Goal: Information Seeking & Learning: Learn about a topic

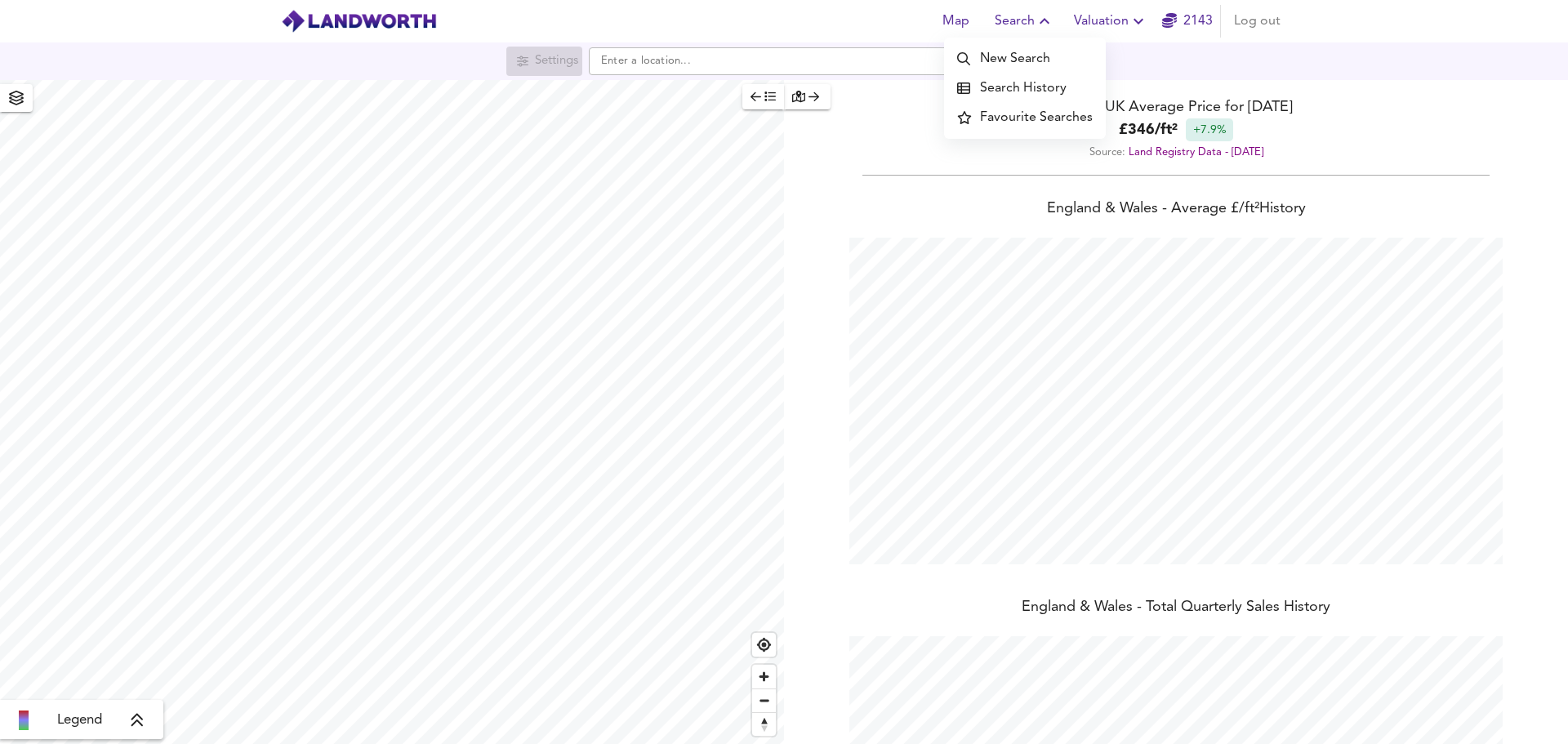
click at [1029, 83] on li "Search History" at bounding box center [1025, 89] width 161 height 30
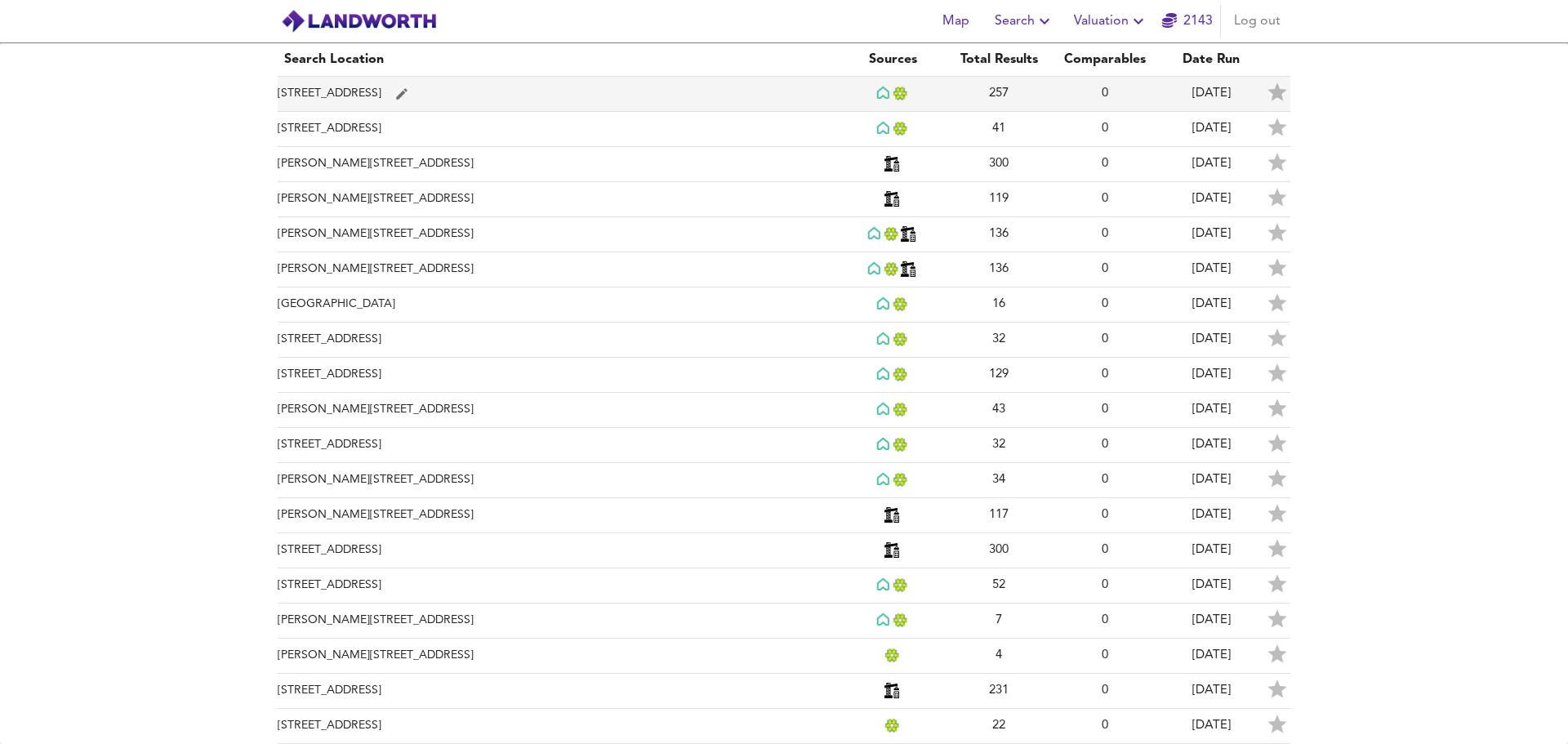
click at [351, 96] on td "[STREET_ADDRESS]" at bounding box center [558, 94] width 562 height 35
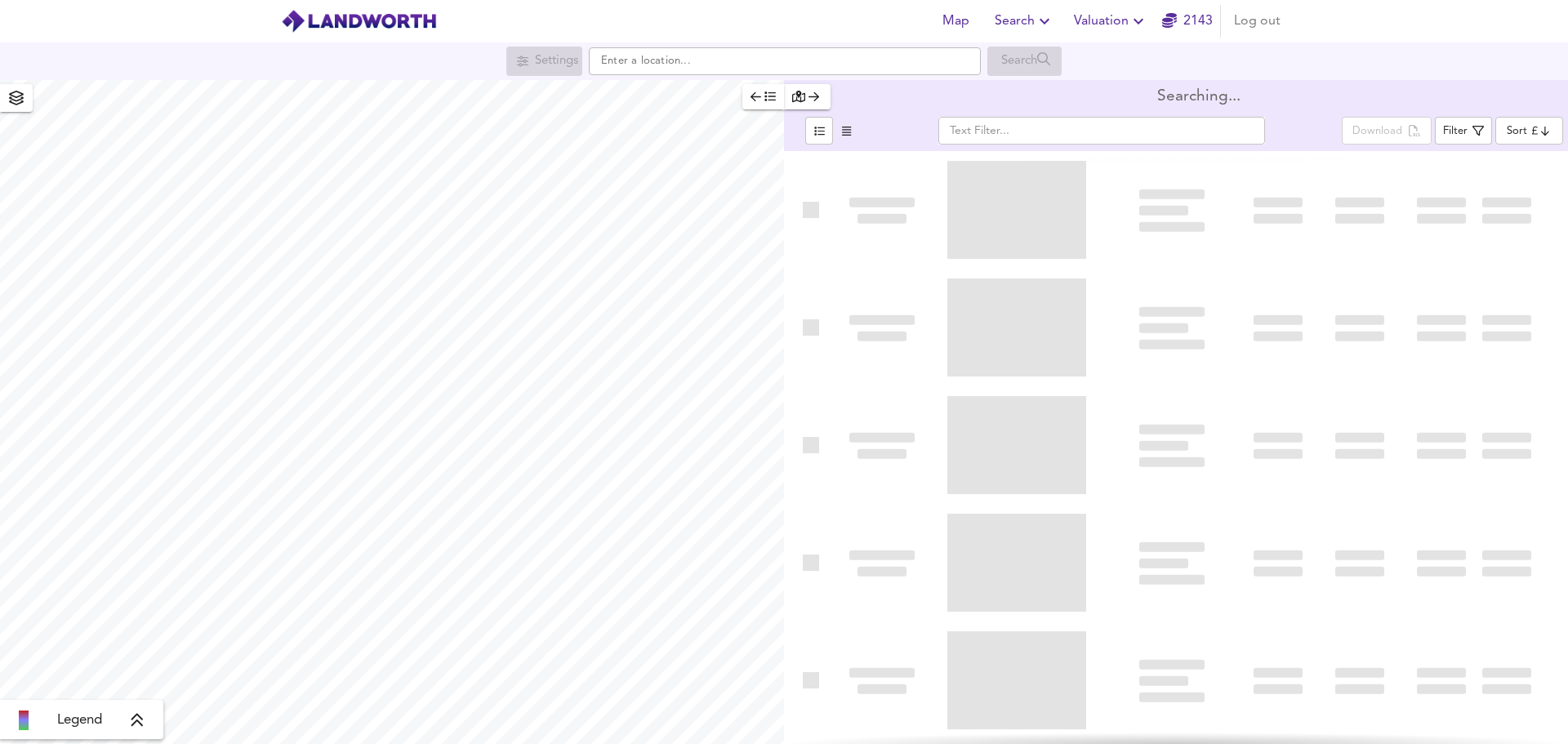
type input "bestdeal"
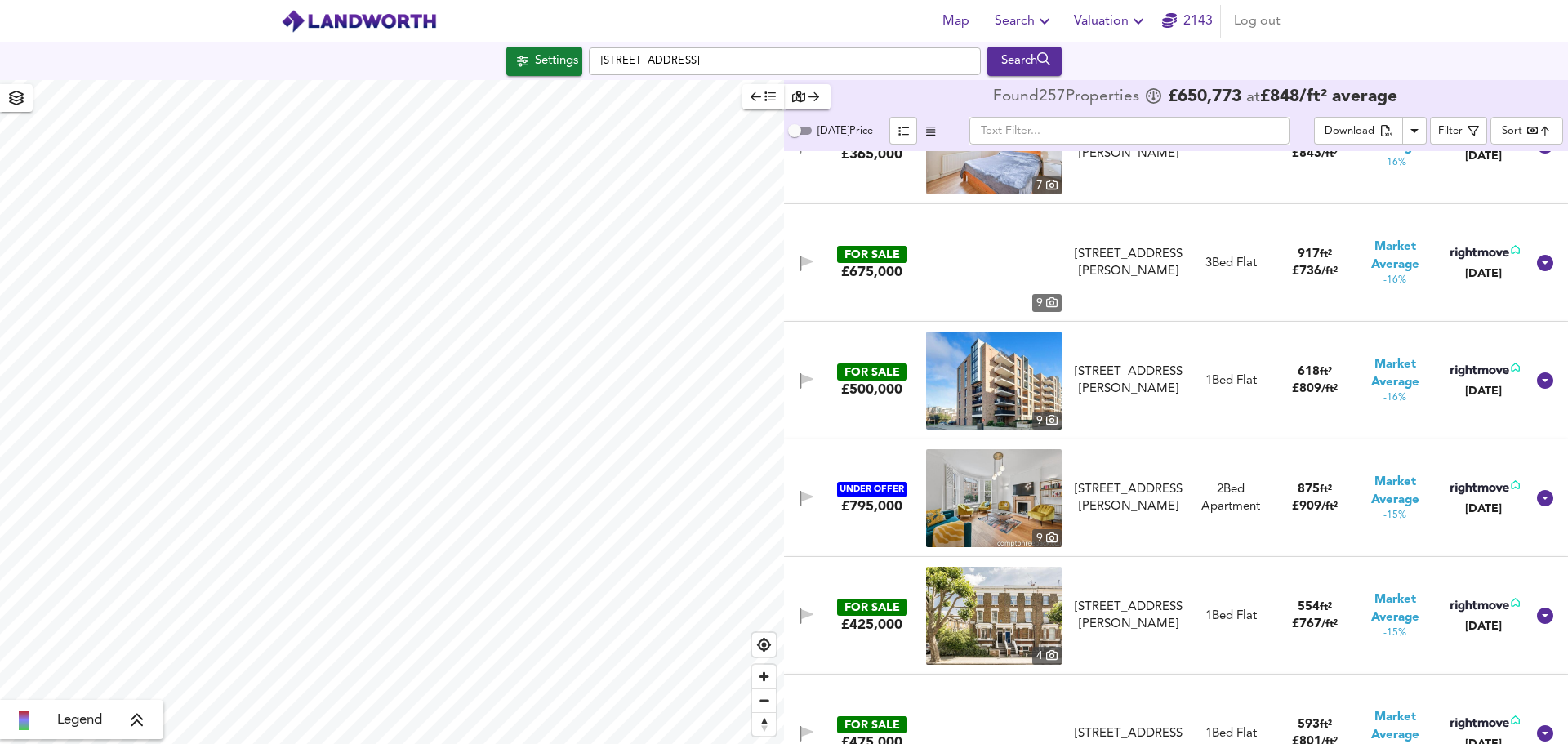
scroll to position [11089, 0]
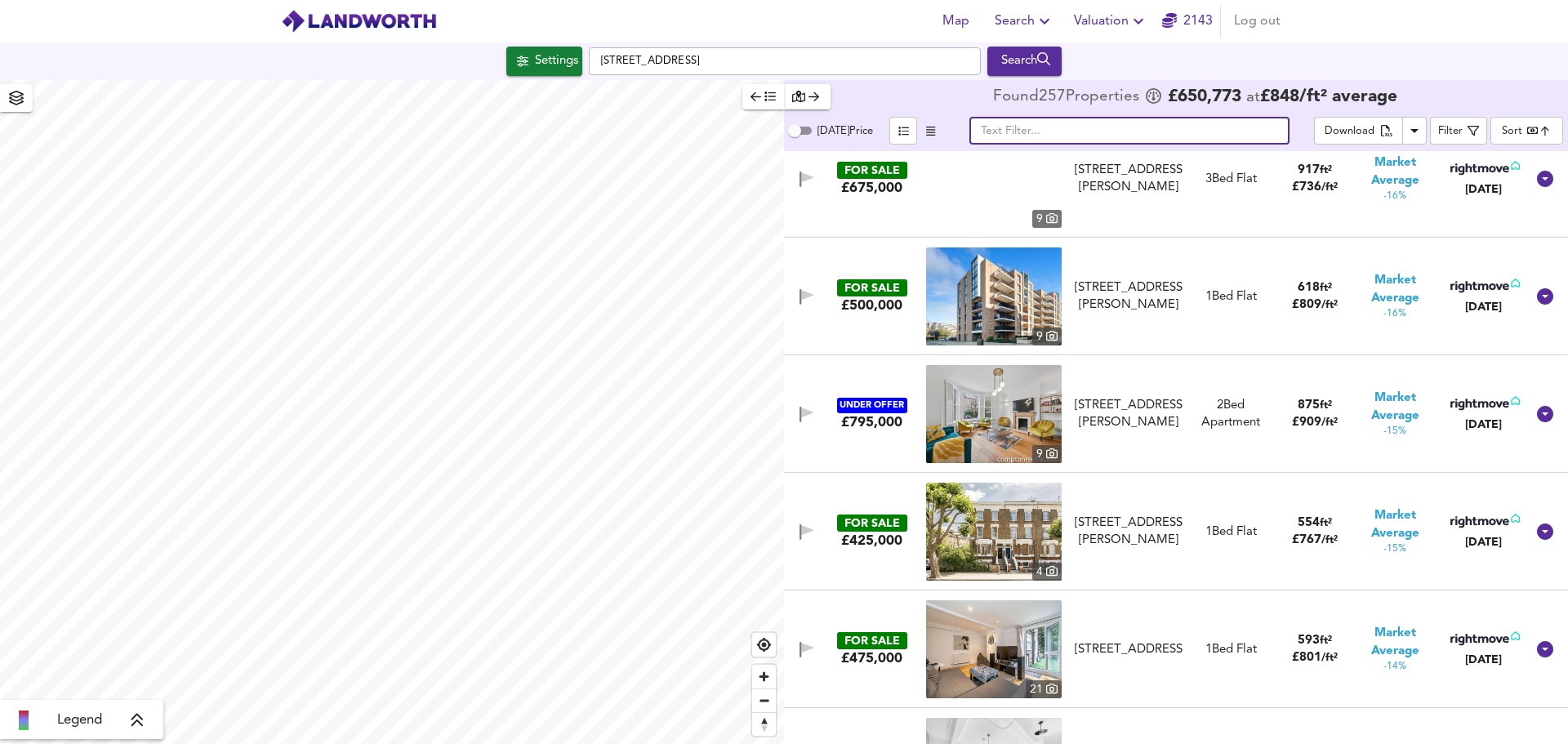
click at [1121, 136] on input "text" at bounding box center [1129, 131] width 320 height 28
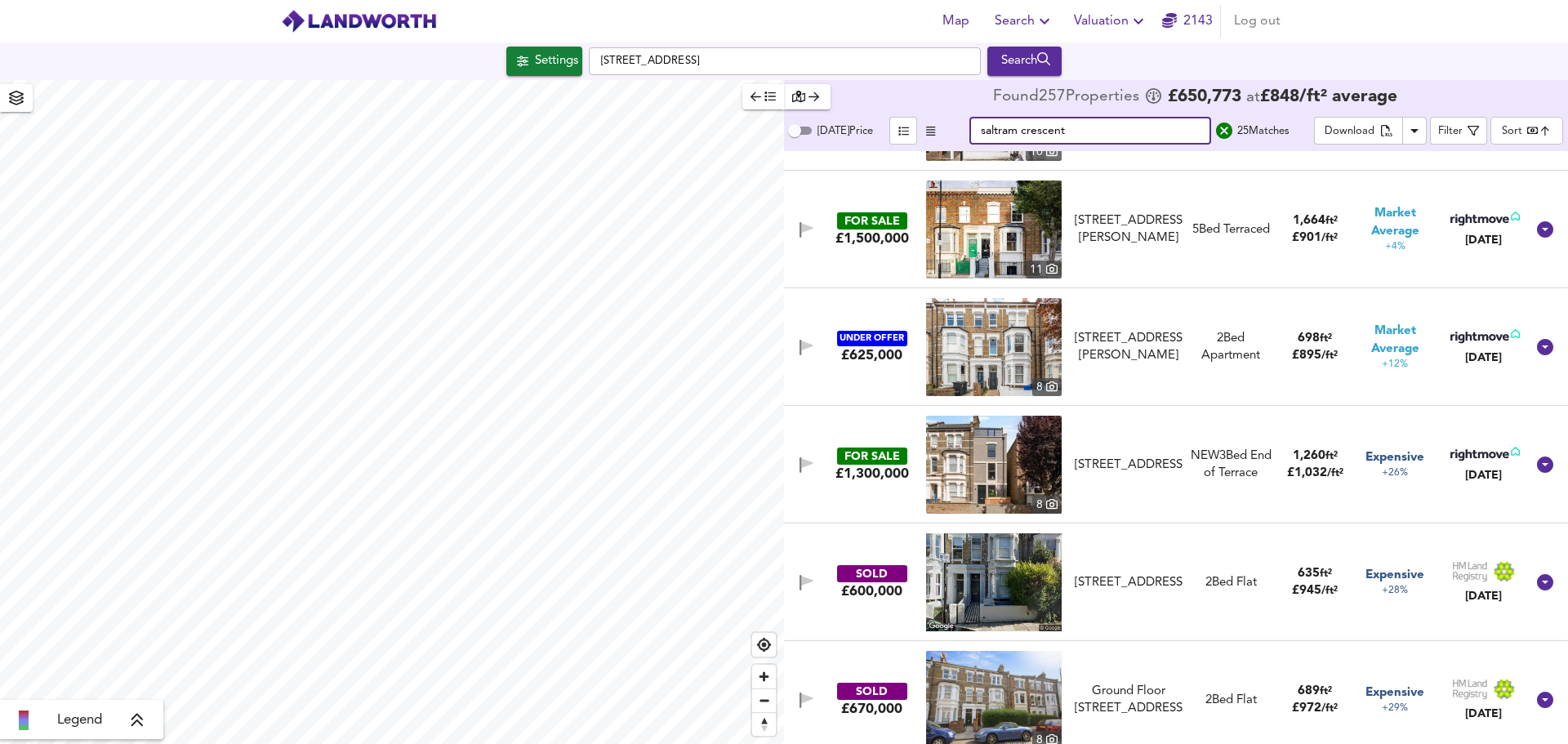
scroll to position [1640, 0]
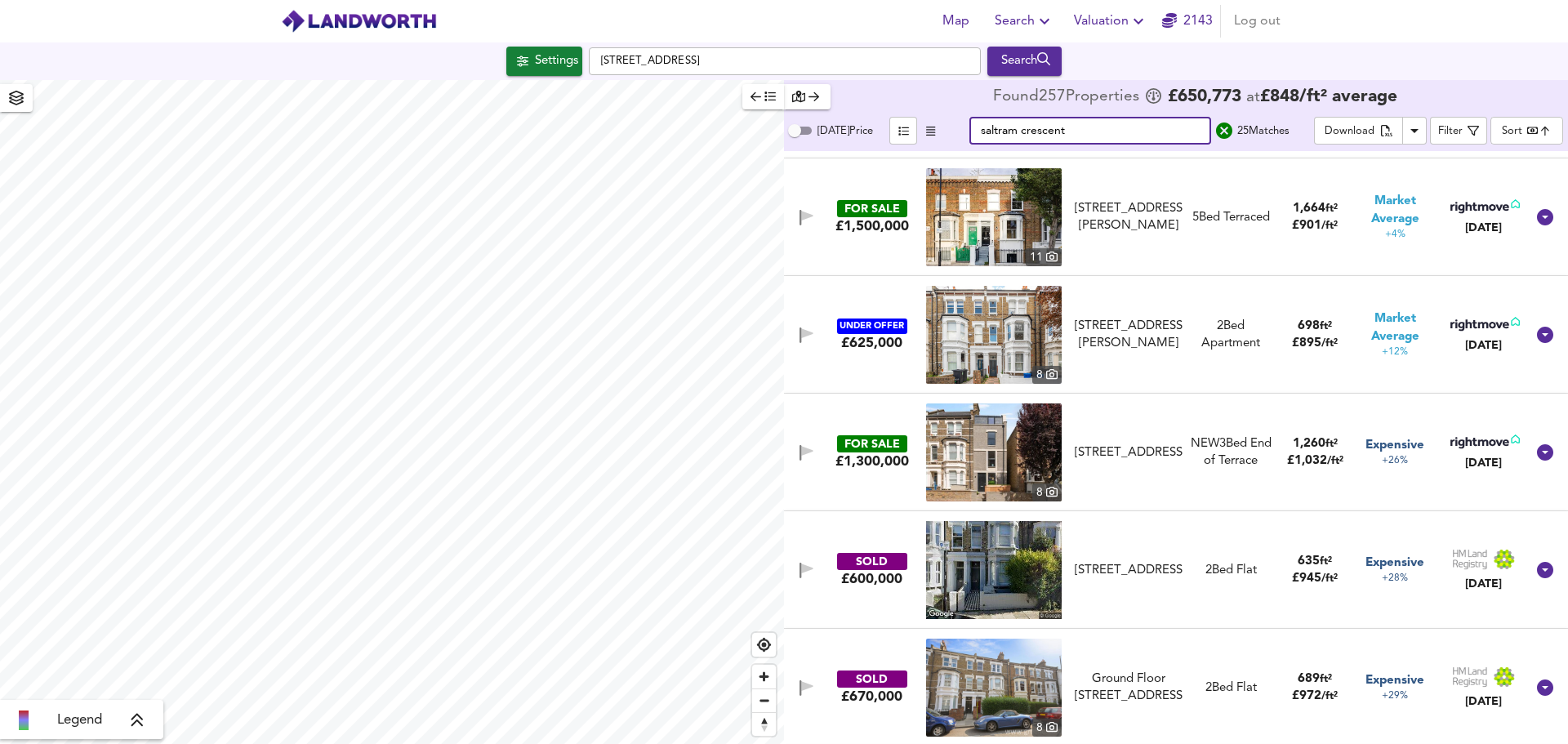
type input "saltram crescent"
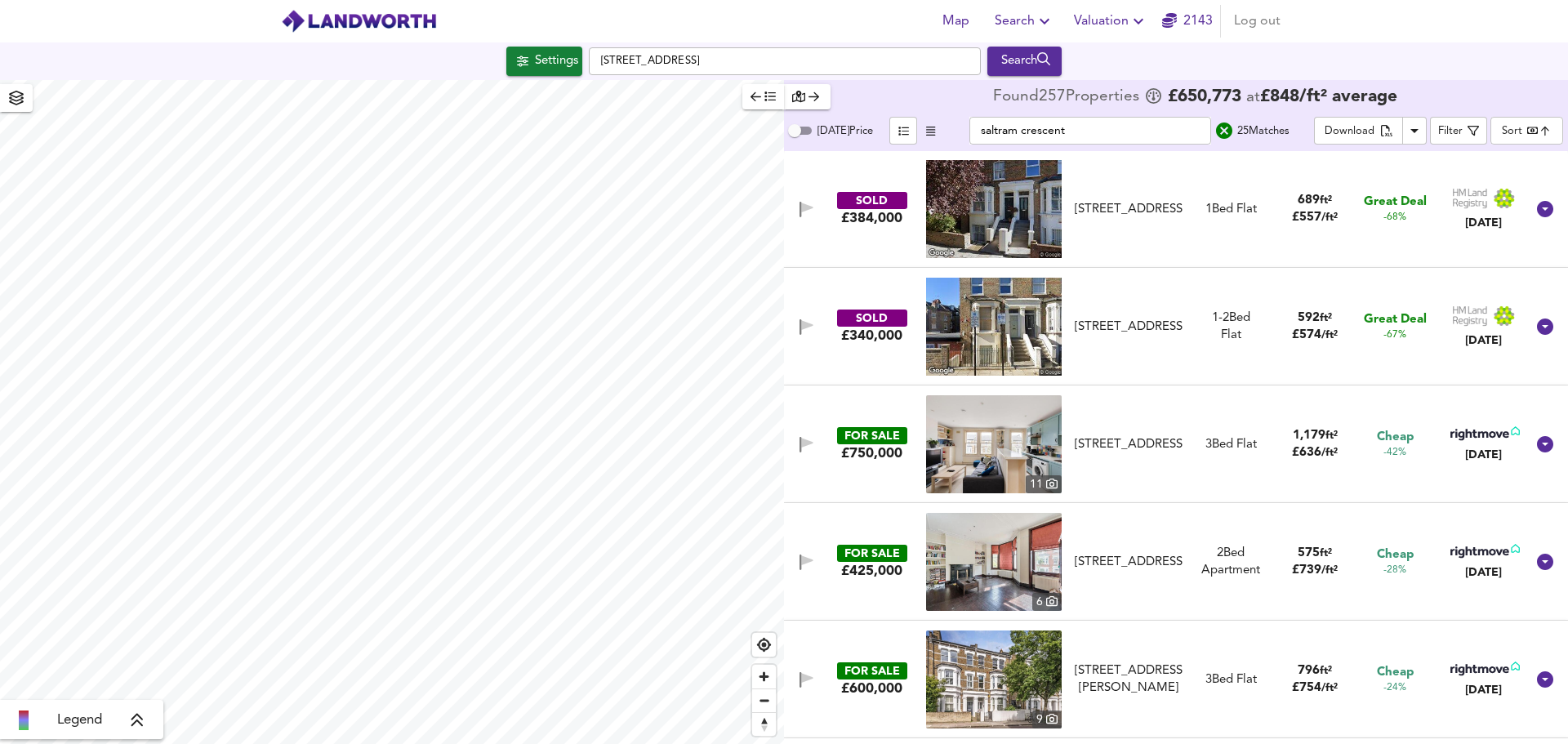
scroll to position [0, 0]
click at [1038, 436] on img at bounding box center [994, 445] width 135 height 98
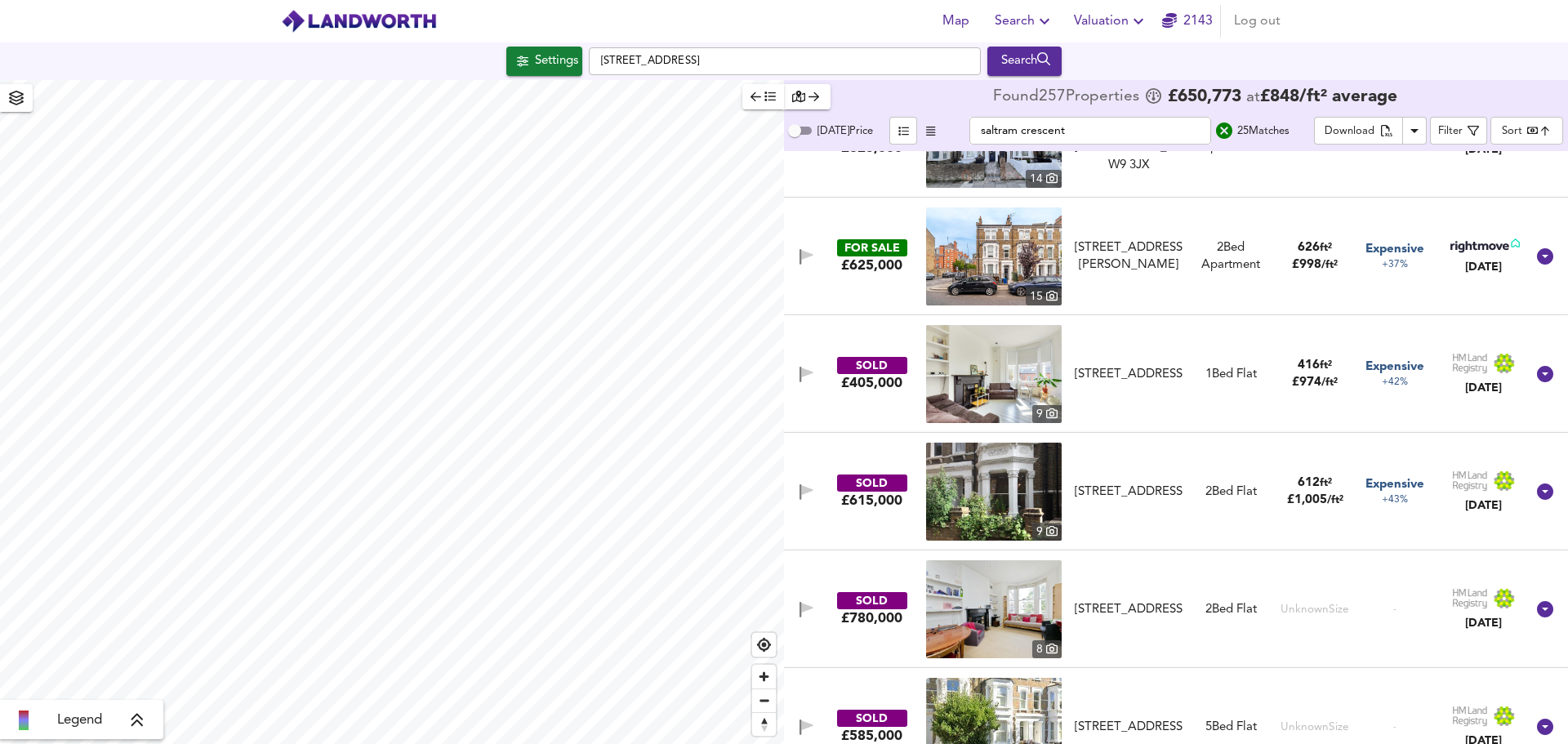
scroll to position [2266, 0]
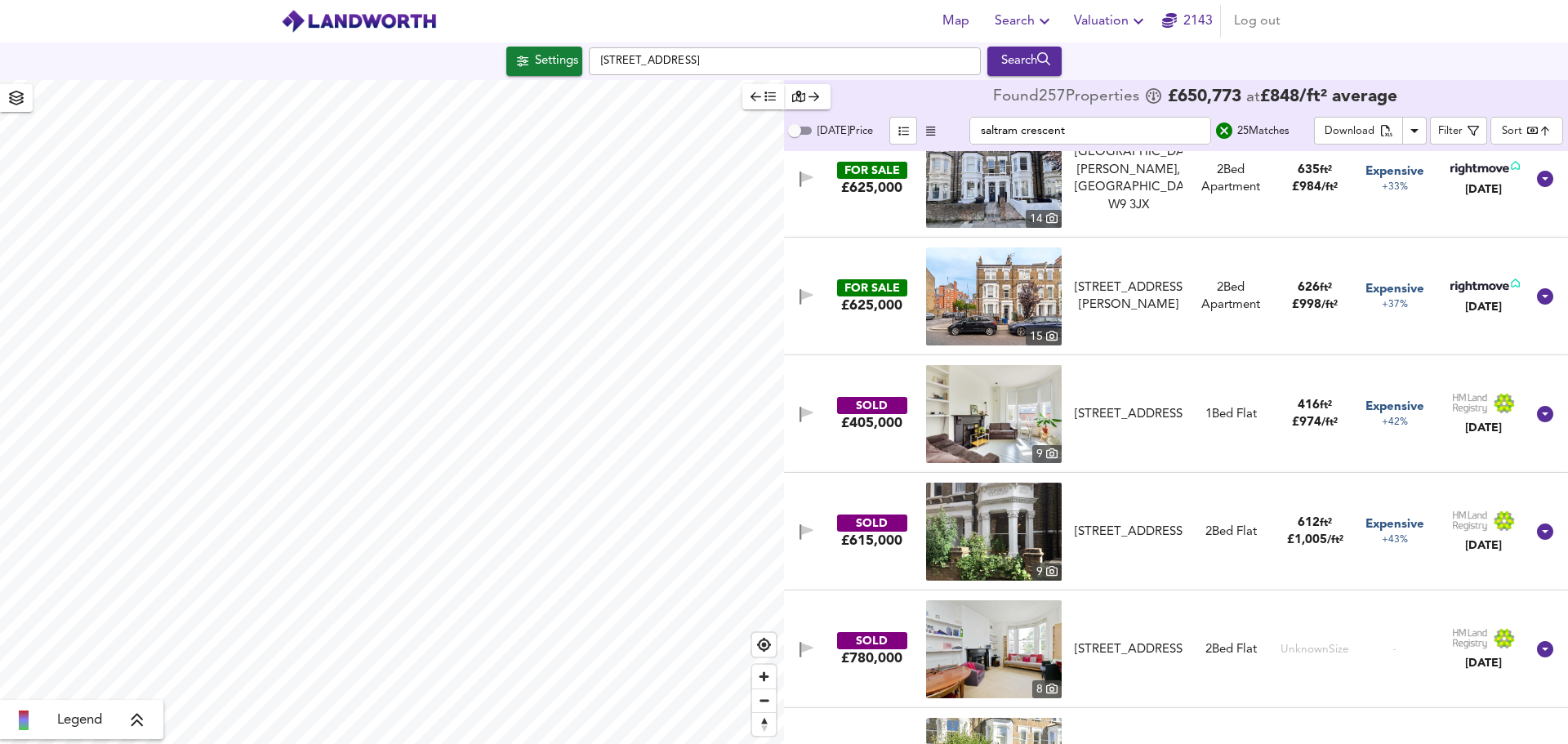
checkbox input "true"
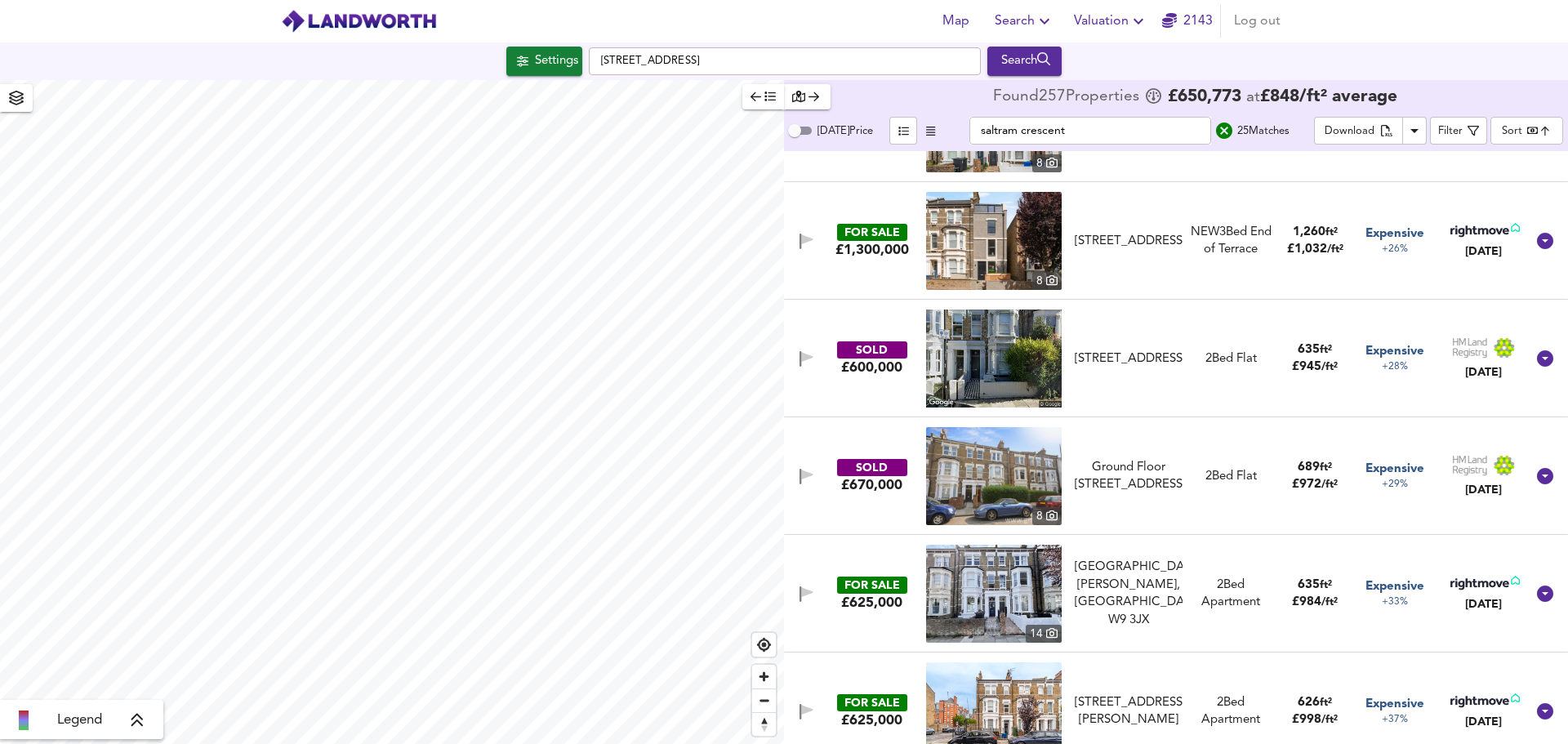
scroll to position [1857, 0]
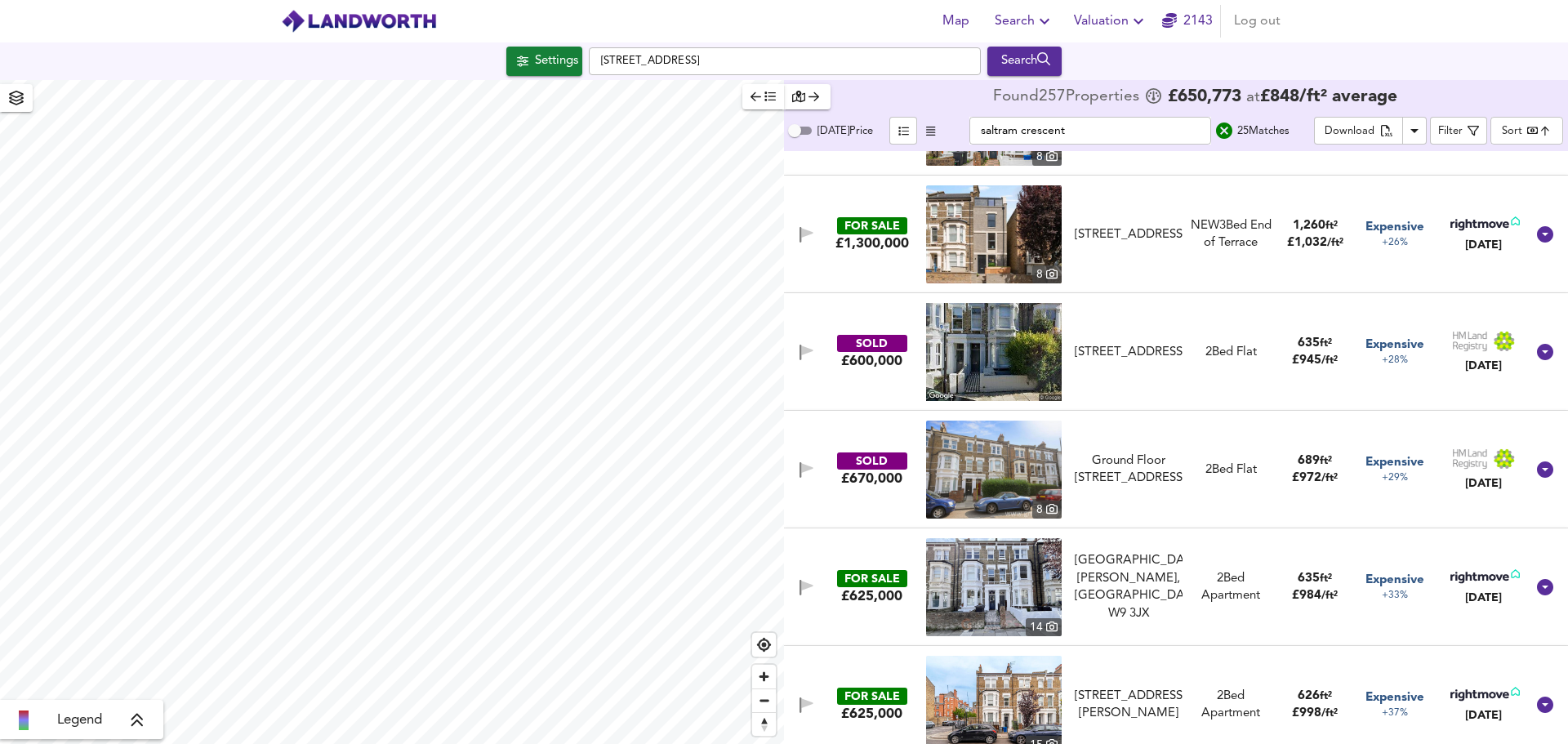
click at [1004, 228] on img at bounding box center [994, 234] width 135 height 98
click at [1543, 241] on icon at bounding box center [1546, 235] width 17 height 17
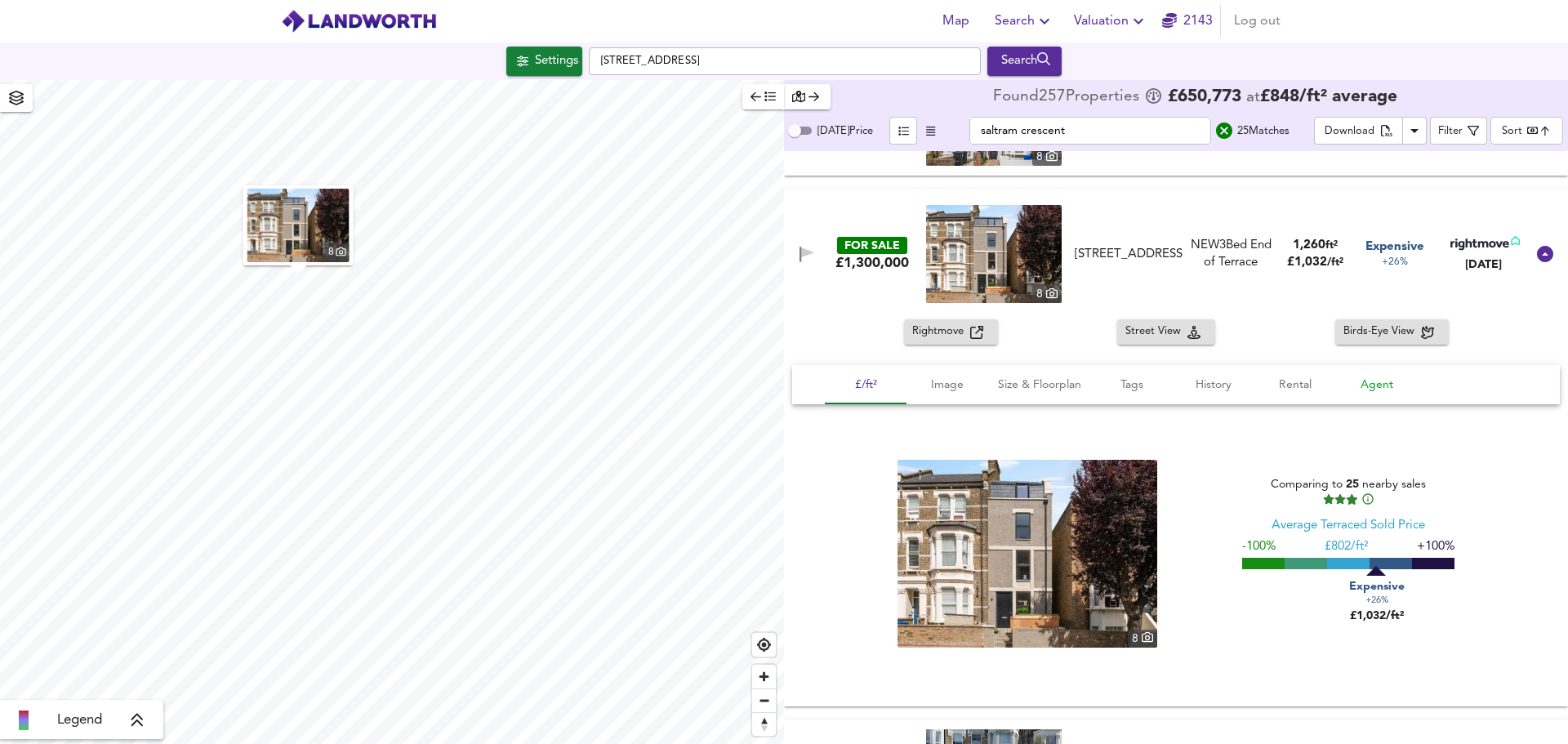
click at [1382, 385] on span "Agent" at bounding box center [1377, 385] width 62 height 21
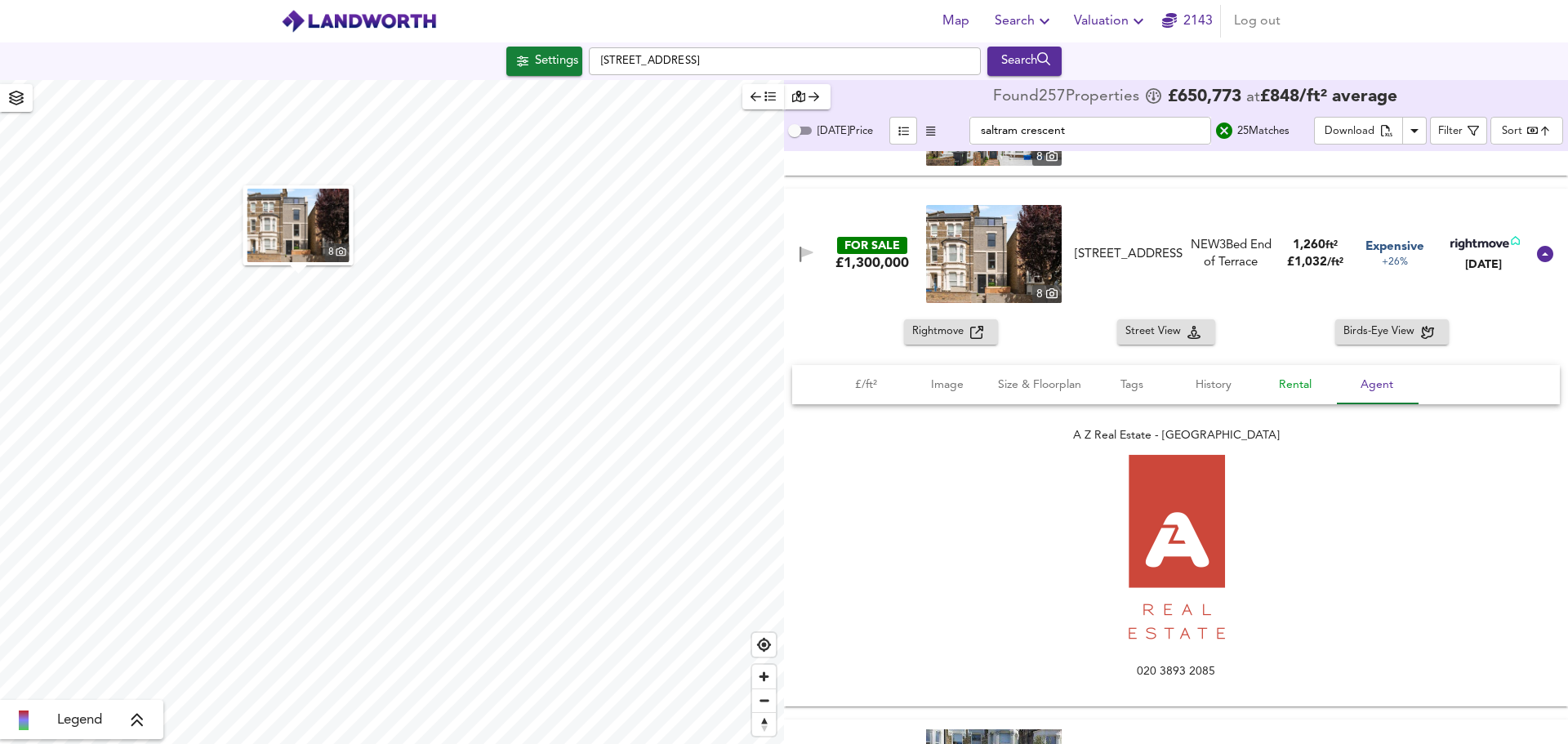
click at [1316, 383] on span "Rental" at bounding box center [1295, 385] width 62 height 21
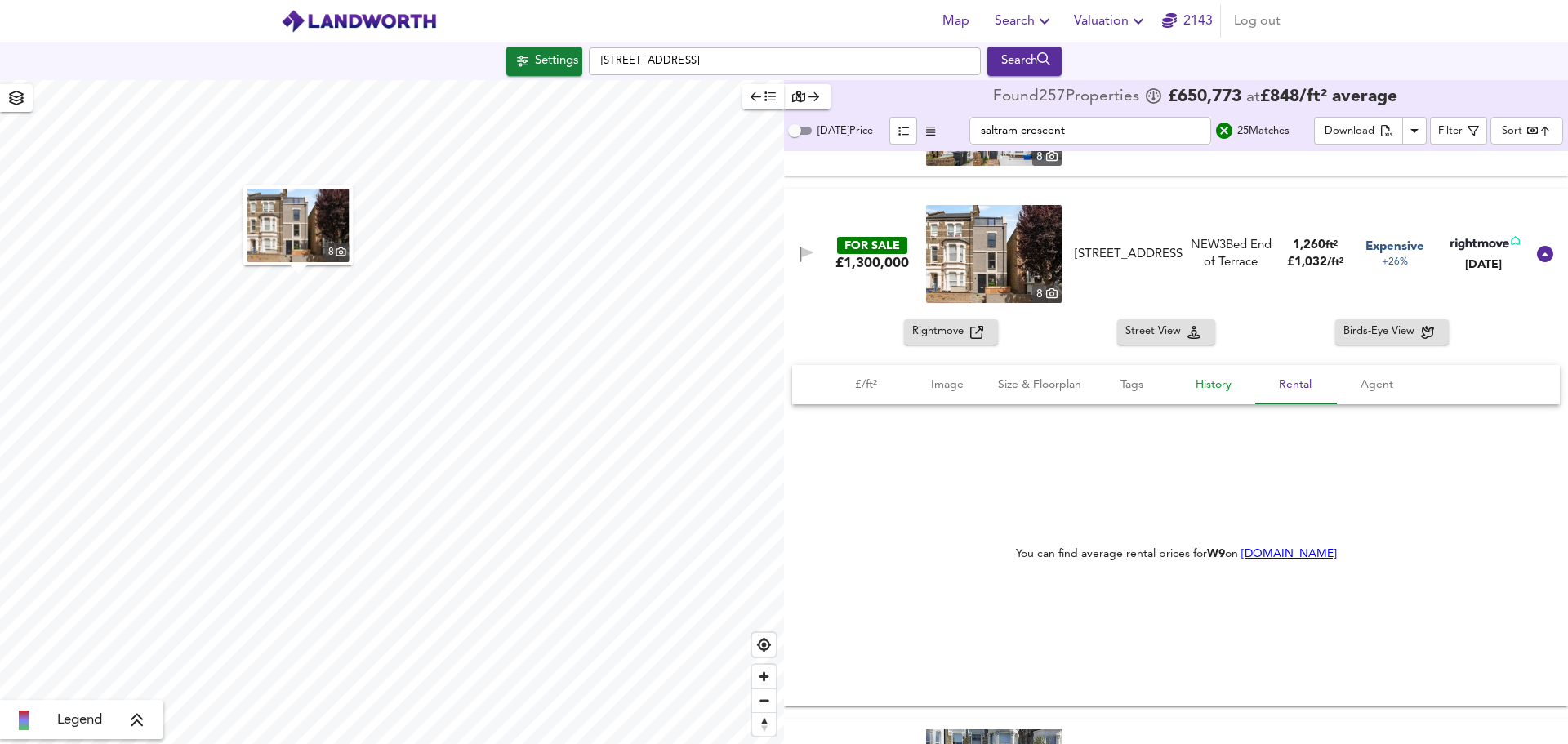
click at [1193, 393] on span "History" at bounding box center [1214, 385] width 62 height 21
click at [1123, 395] on button "Tags" at bounding box center [1133, 385] width 82 height 39
click at [1001, 397] on button "Size & Floorplan" at bounding box center [1039, 385] width 103 height 39
click at [872, 402] on button "£/ft²" at bounding box center [866, 385] width 82 height 39
